Goal: Transaction & Acquisition: Purchase product/service

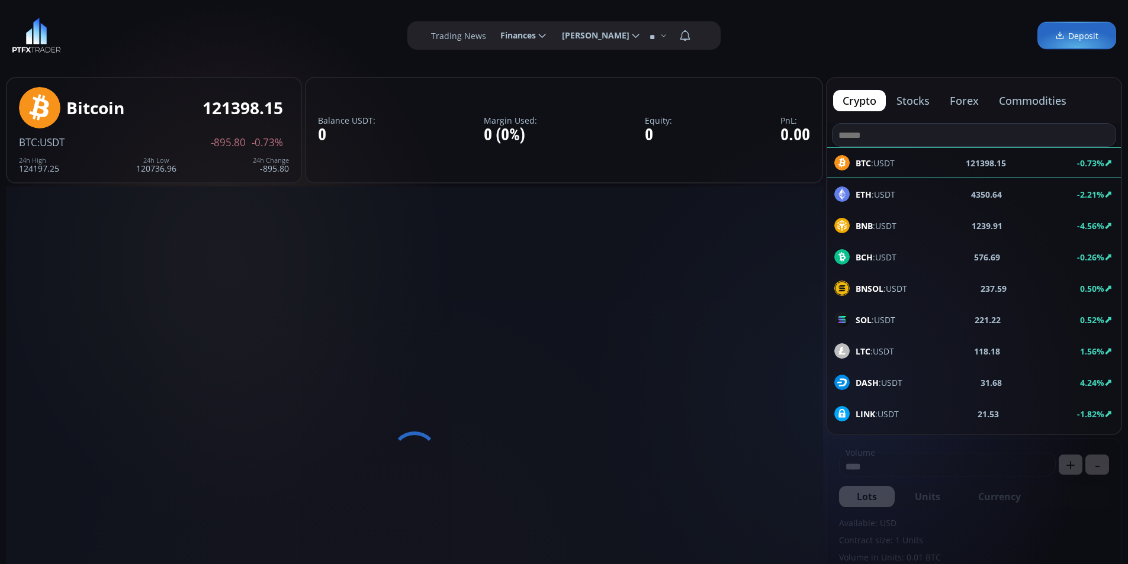
click at [546, 36] on use at bounding box center [542, 36] width 7 height 4
click at [491, 36] on input "********" at bounding box center [491, 36] width 0 height 12
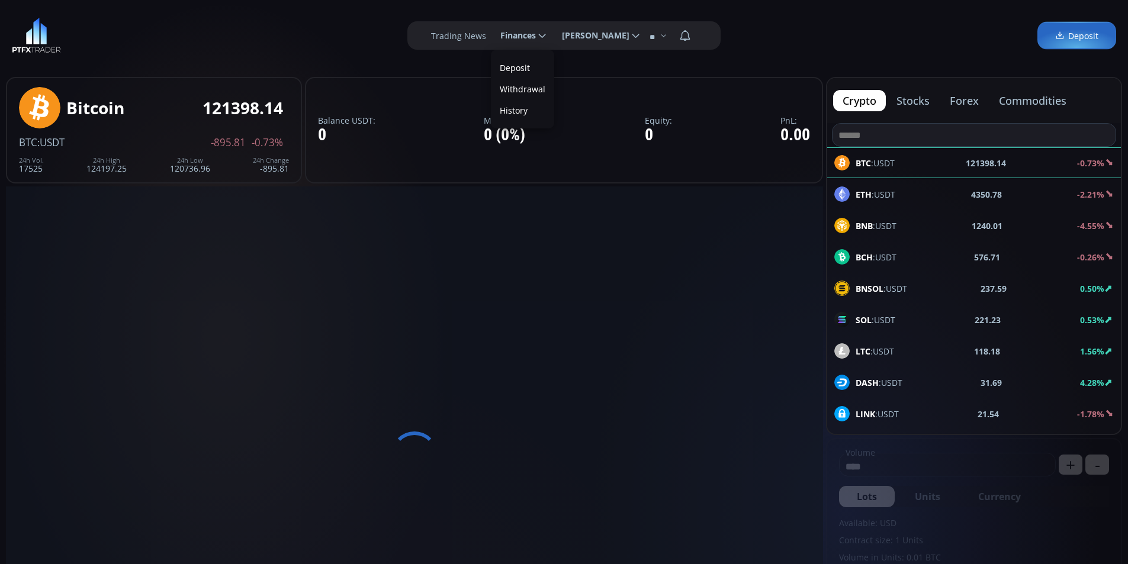
click at [523, 72] on link "Deposit" at bounding box center [522, 68] width 57 height 18
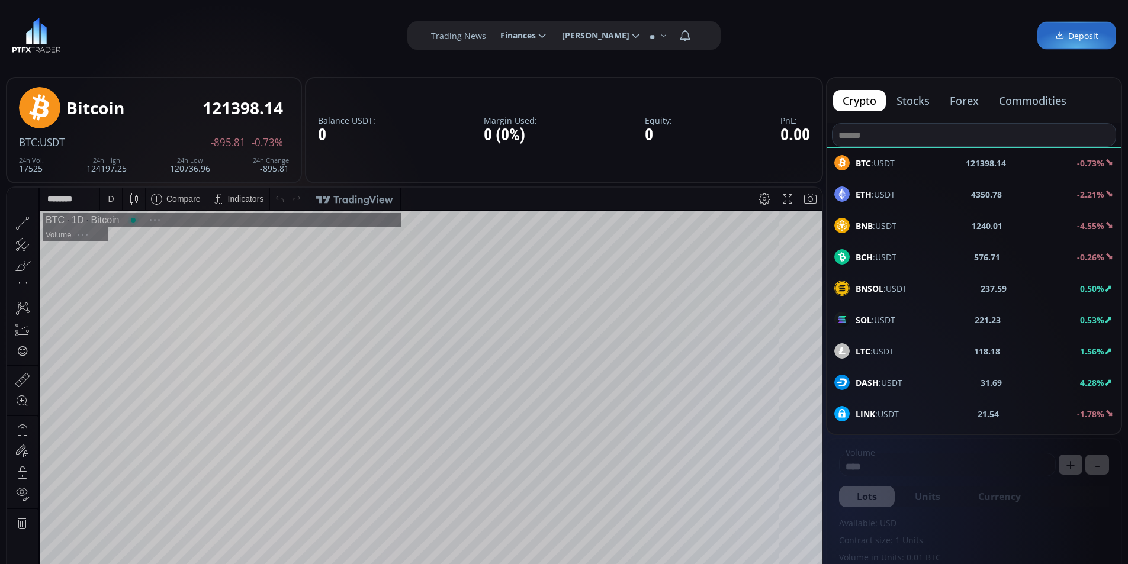
scroll to position [165, 0]
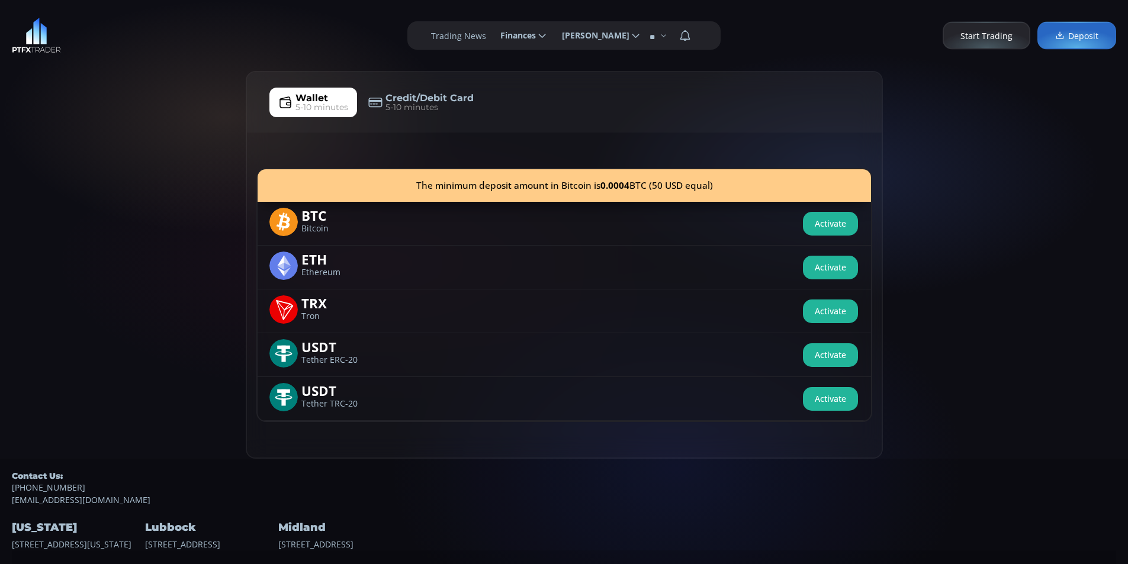
click at [419, 89] on link "Credit/Debit Card 5-10 minutes" at bounding box center [420, 103] width 123 height 30
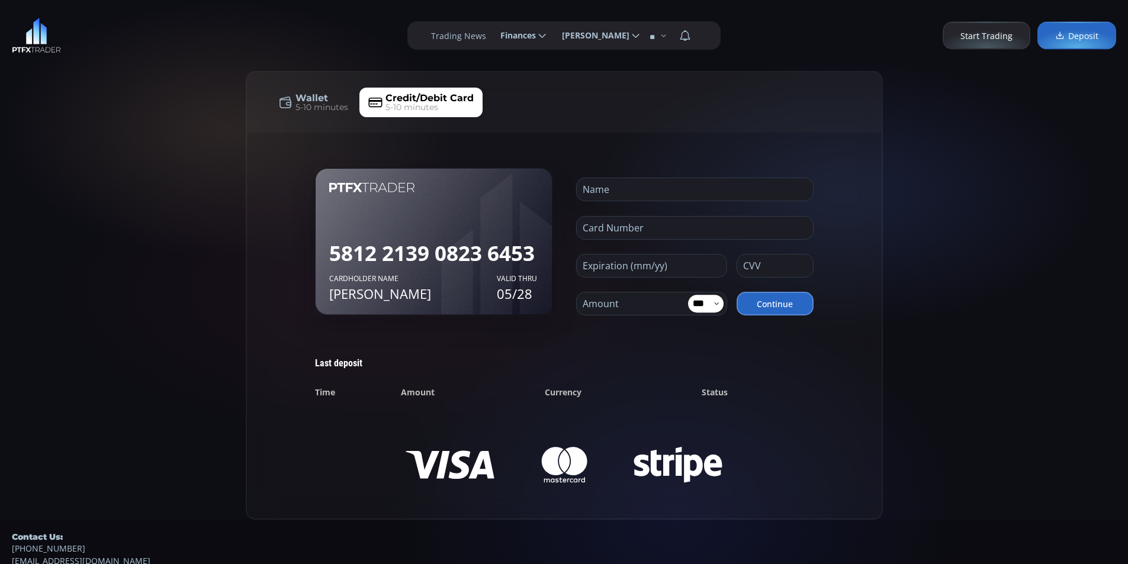
click at [52, 167] on div "Wallet 5-10 minutes Credit/Debit Card 5-10 minutes 5812 2139 0823 6453 Cardhold…" at bounding box center [564, 295] width 1128 height 449
click at [784, 116] on div "Wallet 5-10 minutes Credit/Debit Card 5-10 minutes" at bounding box center [564, 103] width 590 height 30
